Goal: Task Accomplishment & Management: Use online tool/utility

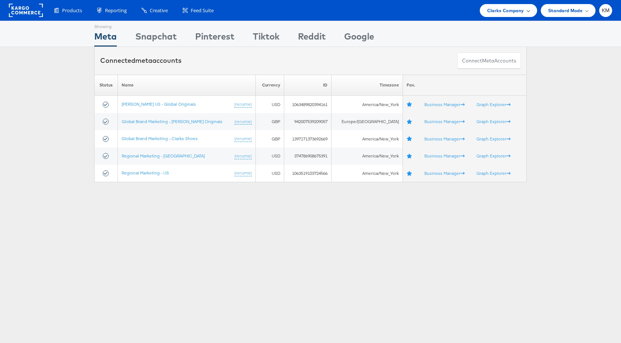
click at [511, 14] on span "Clarks Company" at bounding box center [505, 11] width 37 height 8
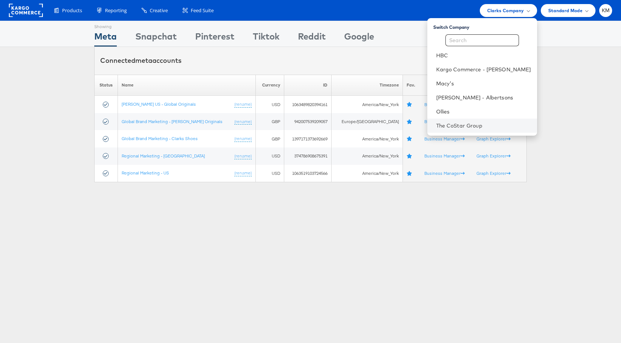
click at [458, 121] on li "The CoStar Group" at bounding box center [482, 126] width 110 height 14
click at [467, 125] on link "The CoStar Group" at bounding box center [483, 125] width 95 height 7
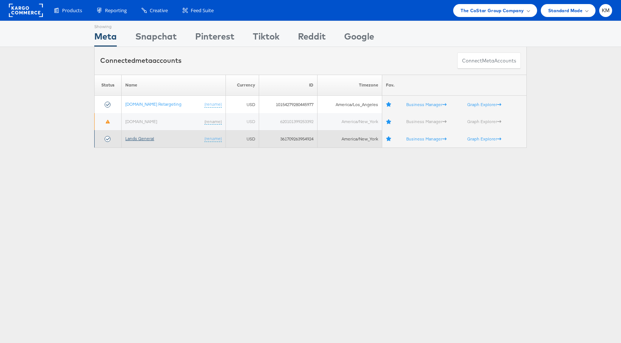
click at [138, 138] on link "Lands General" at bounding box center [139, 139] width 29 height 6
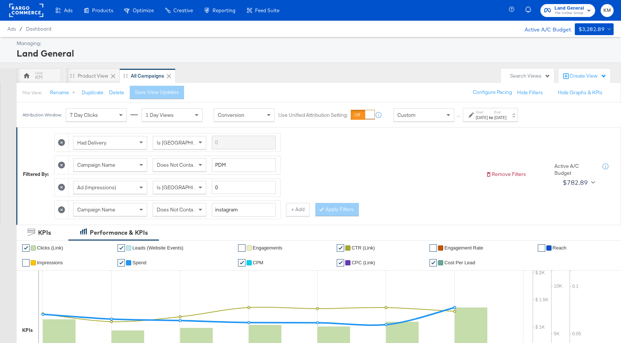
click at [436, 116] on div "Custom" at bounding box center [423, 115] width 60 height 13
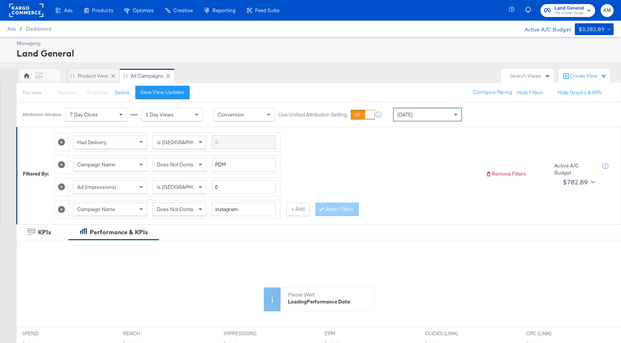
click at [427, 114] on div "[DATE]" at bounding box center [427, 114] width 68 height 13
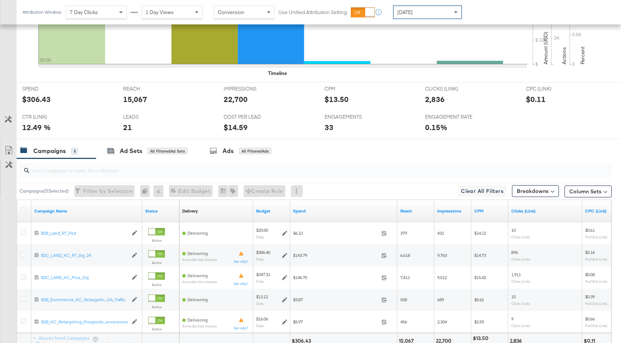
scroll to position [383, 0]
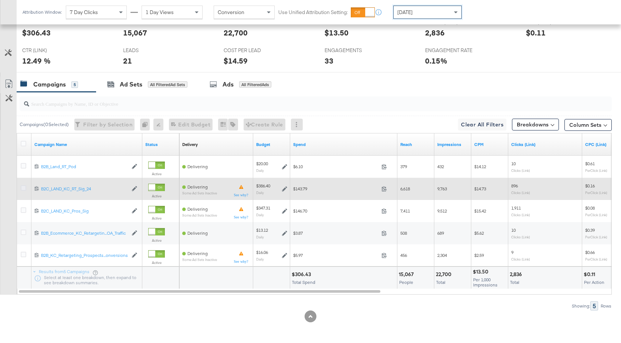
click at [23, 188] on icon at bounding box center [24, 188] width 6 height 6
click at [0, 0] on input "checkbox" at bounding box center [0, 0] width 0 height 0
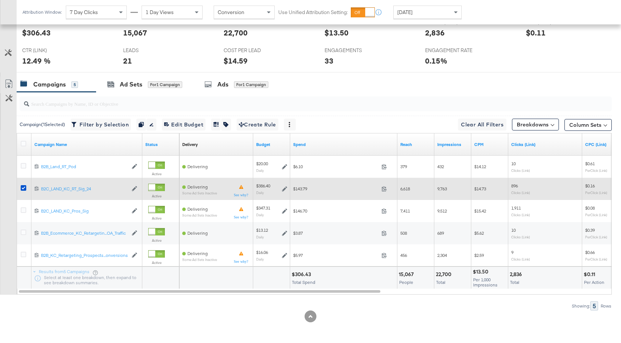
click at [282, 189] on icon at bounding box center [284, 188] width 5 height 5
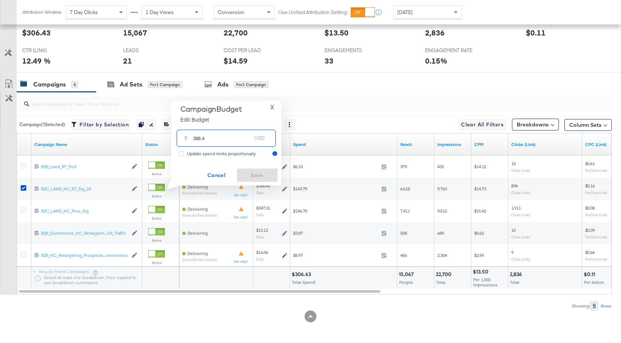
drag, startPoint x: 212, startPoint y: 137, endPoint x: 192, endPoint y: 137, distance: 20.3
click at [192, 137] on div "$ 386.4 USD" at bounding box center [226, 138] width 99 height 17
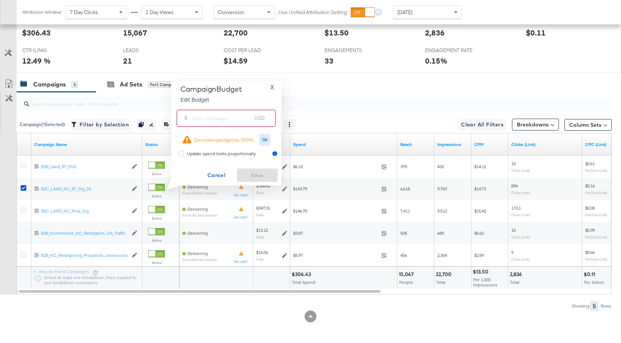
paste input "$222.77"
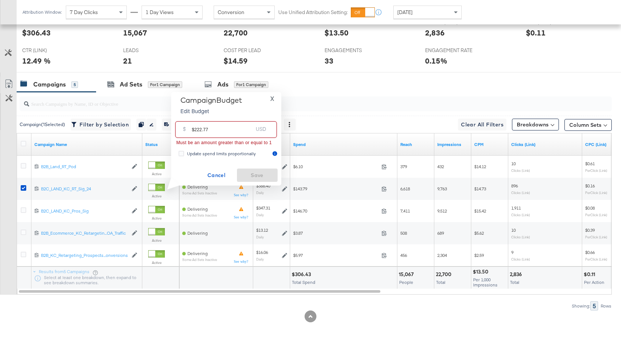
click at [194, 131] on input "$222.77" at bounding box center [222, 127] width 61 height 16
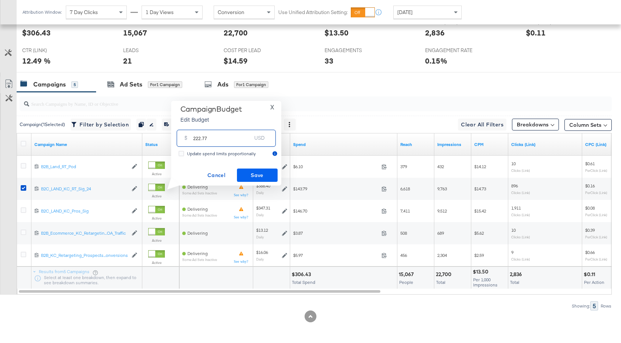
type input "222.77"
click at [251, 176] on span "Save" at bounding box center [257, 175] width 35 height 9
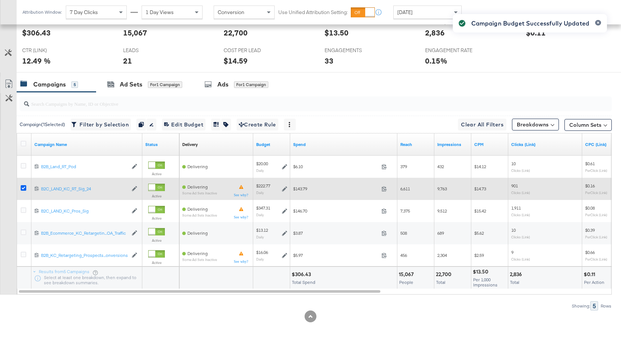
click at [23, 190] on icon at bounding box center [24, 188] width 6 height 6
click at [0, 0] on input "checkbox" at bounding box center [0, 0] width 0 height 0
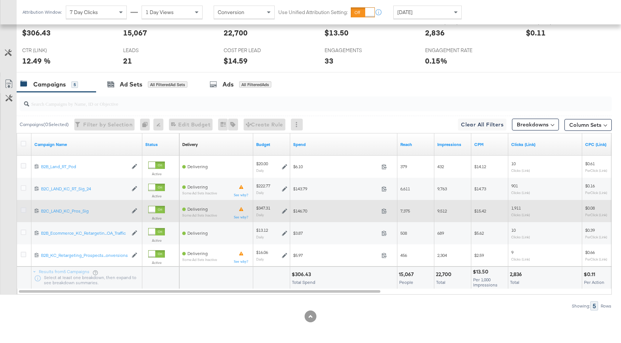
click at [23, 212] on icon at bounding box center [24, 210] width 6 height 6
click at [0, 0] on input "checkbox" at bounding box center [0, 0] width 0 height 0
click at [284, 210] on icon at bounding box center [284, 210] width 5 height 5
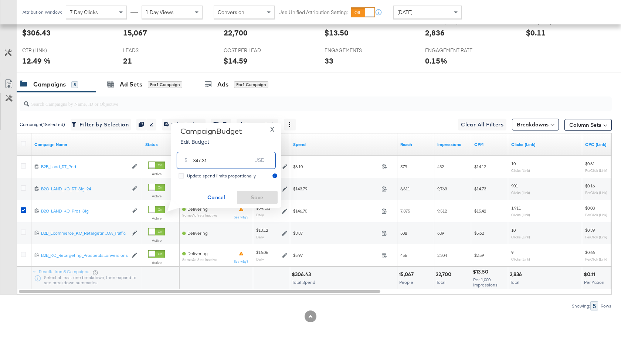
click at [196, 163] on input "347.31" at bounding box center [222, 157] width 58 height 16
type input "447.31"
click at [269, 198] on span "Save" at bounding box center [257, 197] width 35 height 9
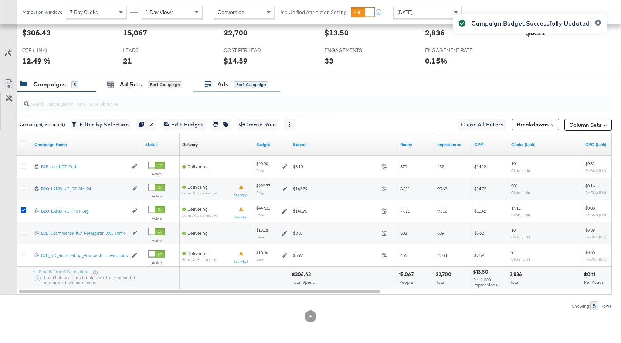
scroll to position [0, 0]
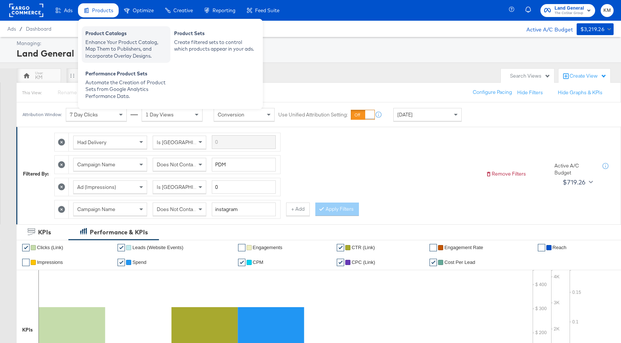
click at [112, 42] on div "Enhance Your Product Catalog, Map Them to Publishers, and Incorporate Overlay D…" at bounding box center [125, 49] width 81 height 21
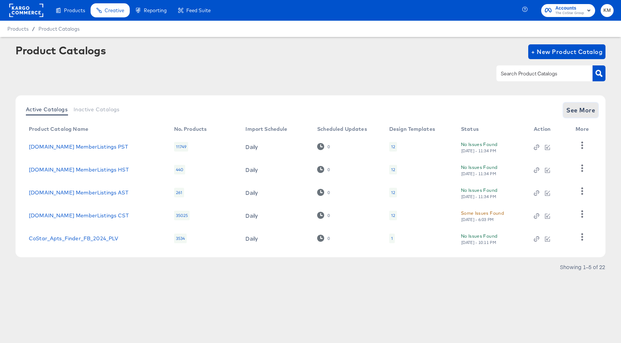
click at [586, 113] on span "See More" at bounding box center [580, 110] width 29 height 10
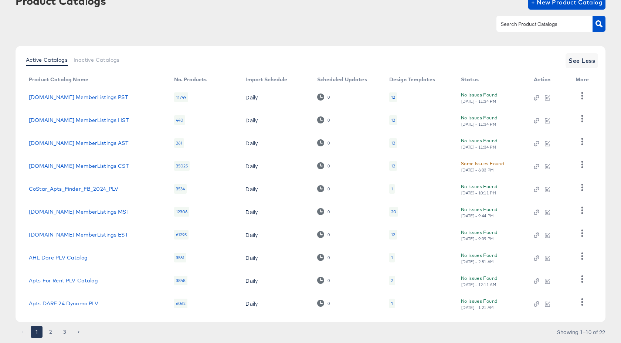
scroll to position [70, 0]
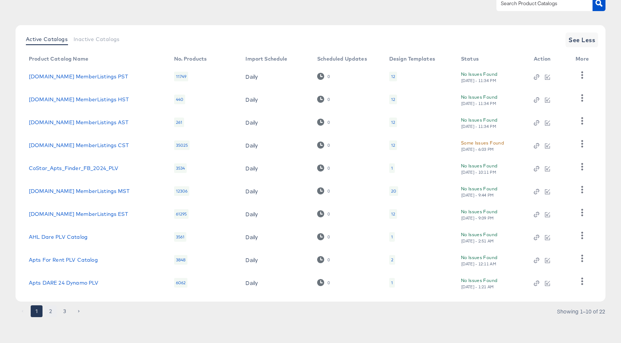
click at [50, 310] on button "2" at bounding box center [51, 311] width 12 height 12
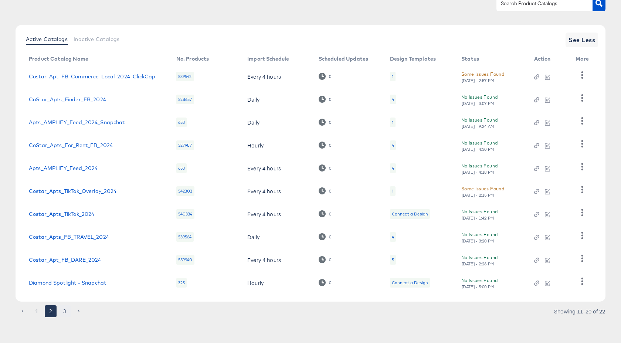
click at [65, 309] on button "3" at bounding box center [65, 311] width 12 height 12
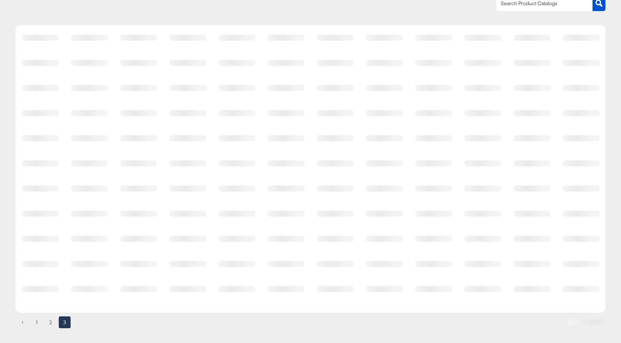
scroll to position [0, 0]
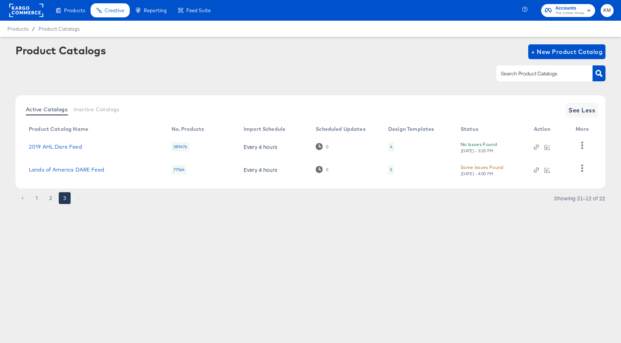
click at [392, 171] on div "5" at bounding box center [391, 170] width 6 height 10
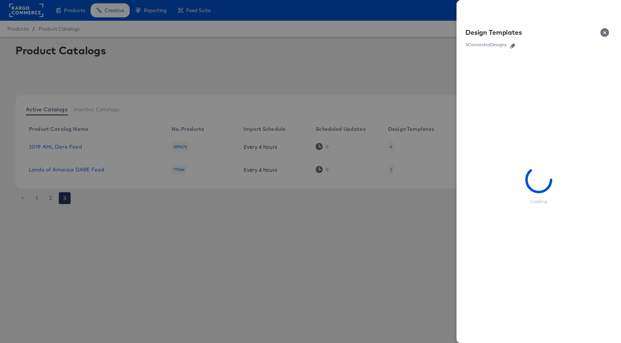
click at [512, 45] on icon "button" at bounding box center [512, 45] width 5 height 5
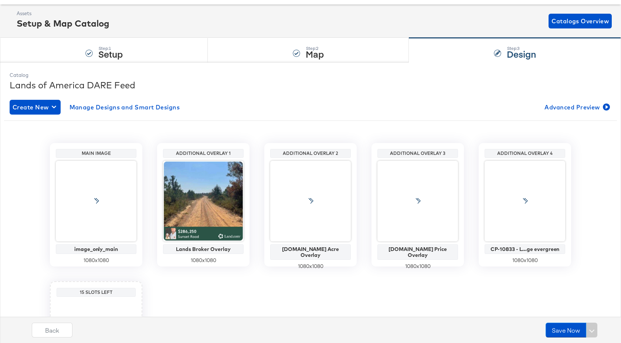
scroll to position [112, 0]
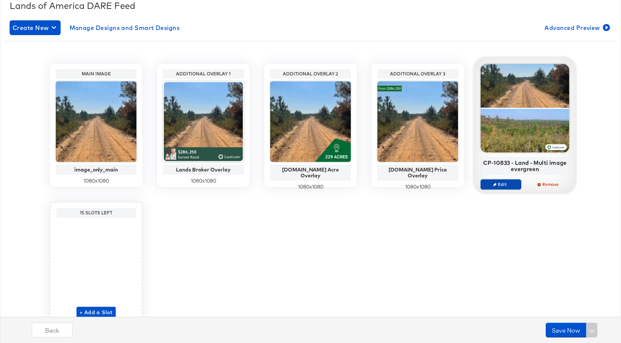
click at [499, 182] on span "Edit" at bounding box center [501, 184] width 34 height 6
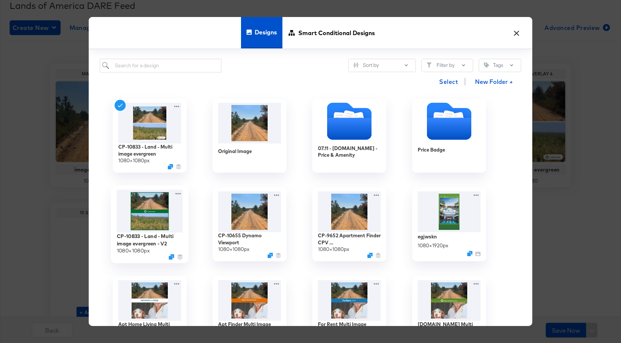
click at [158, 212] on img at bounding box center [150, 211] width 66 height 43
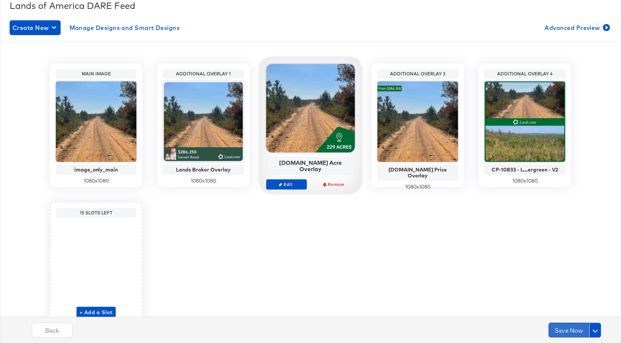
click at [573, 328] on button "Save Now" at bounding box center [568, 330] width 41 height 15
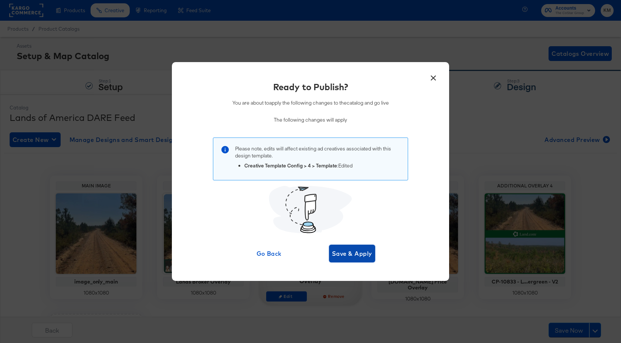
click at [360, 251] on span "Save & Apply" at bounding box center [352, 253] width 40 height 10
